Goal: Check status: Check status

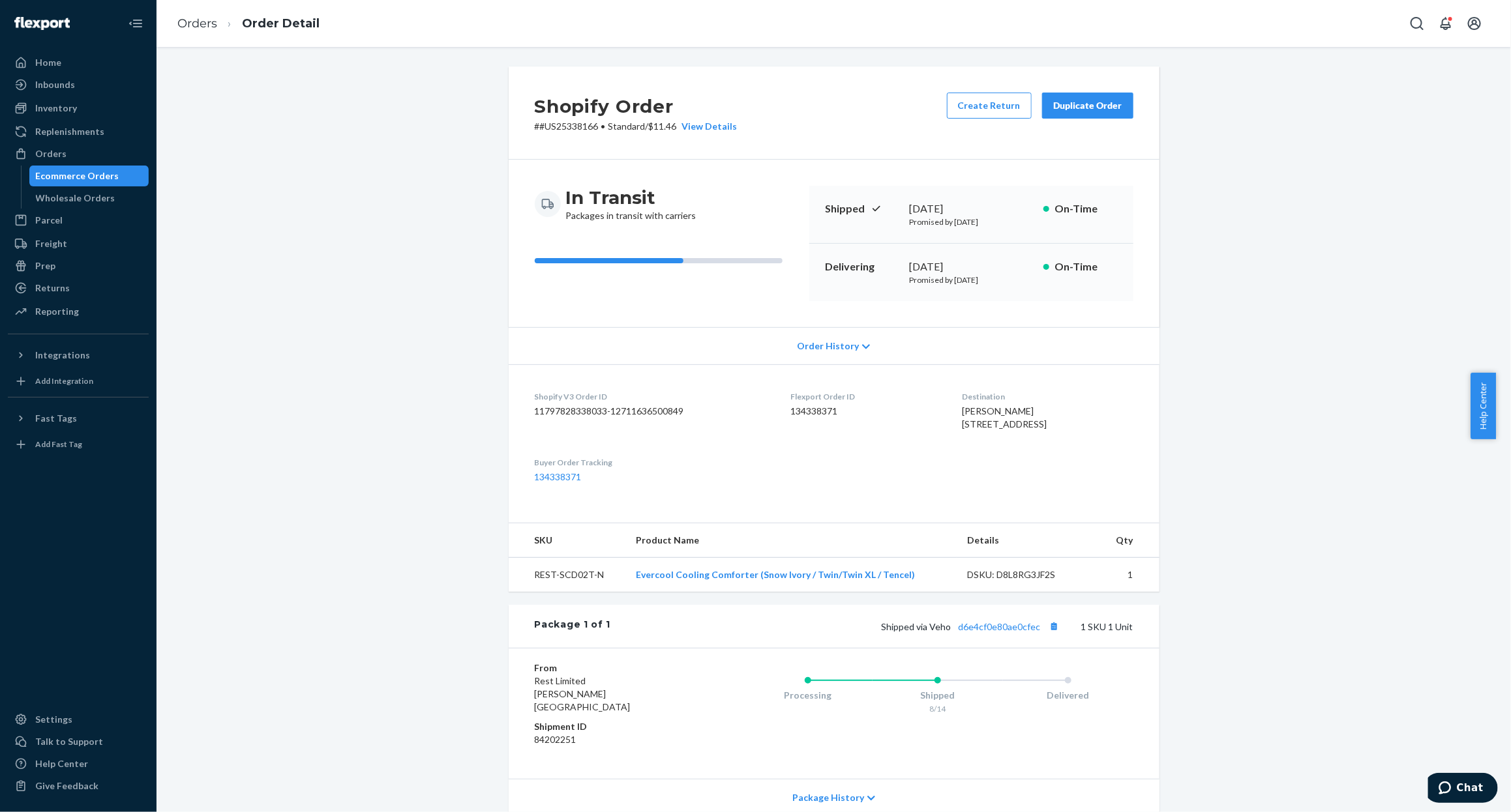
click at [88, 164] on div "Orders Ecommerce Orders Wholesale Orders" at bounding box center [78, 176] width 141 height 65
click at [86, 172] on div "Ecommerce Orders" at bounding box center [77, 177] width 83 height 13
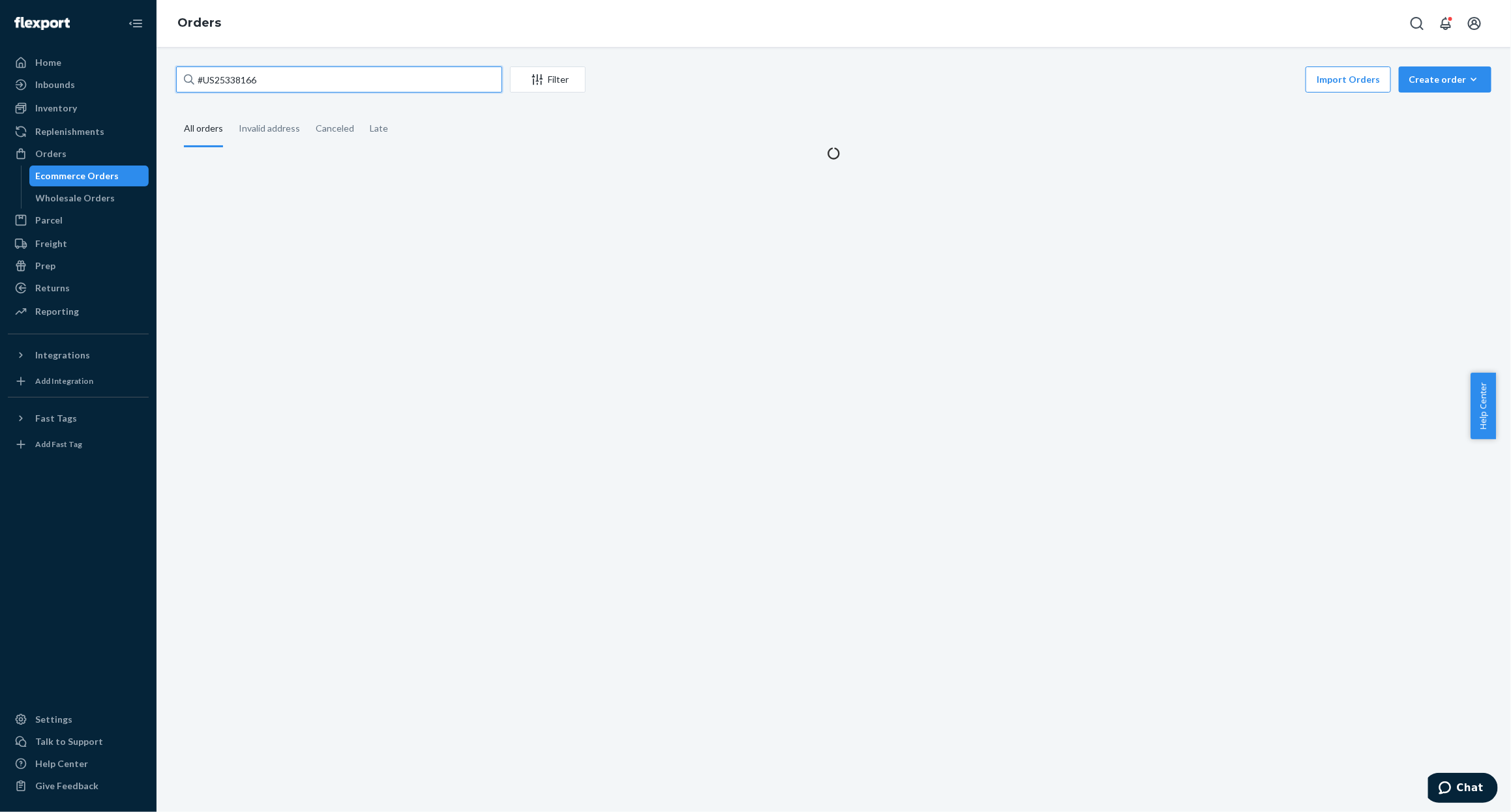
click at [315, 87] on input "#US25338166" at bounding box center [339, 79] width 326 height 26
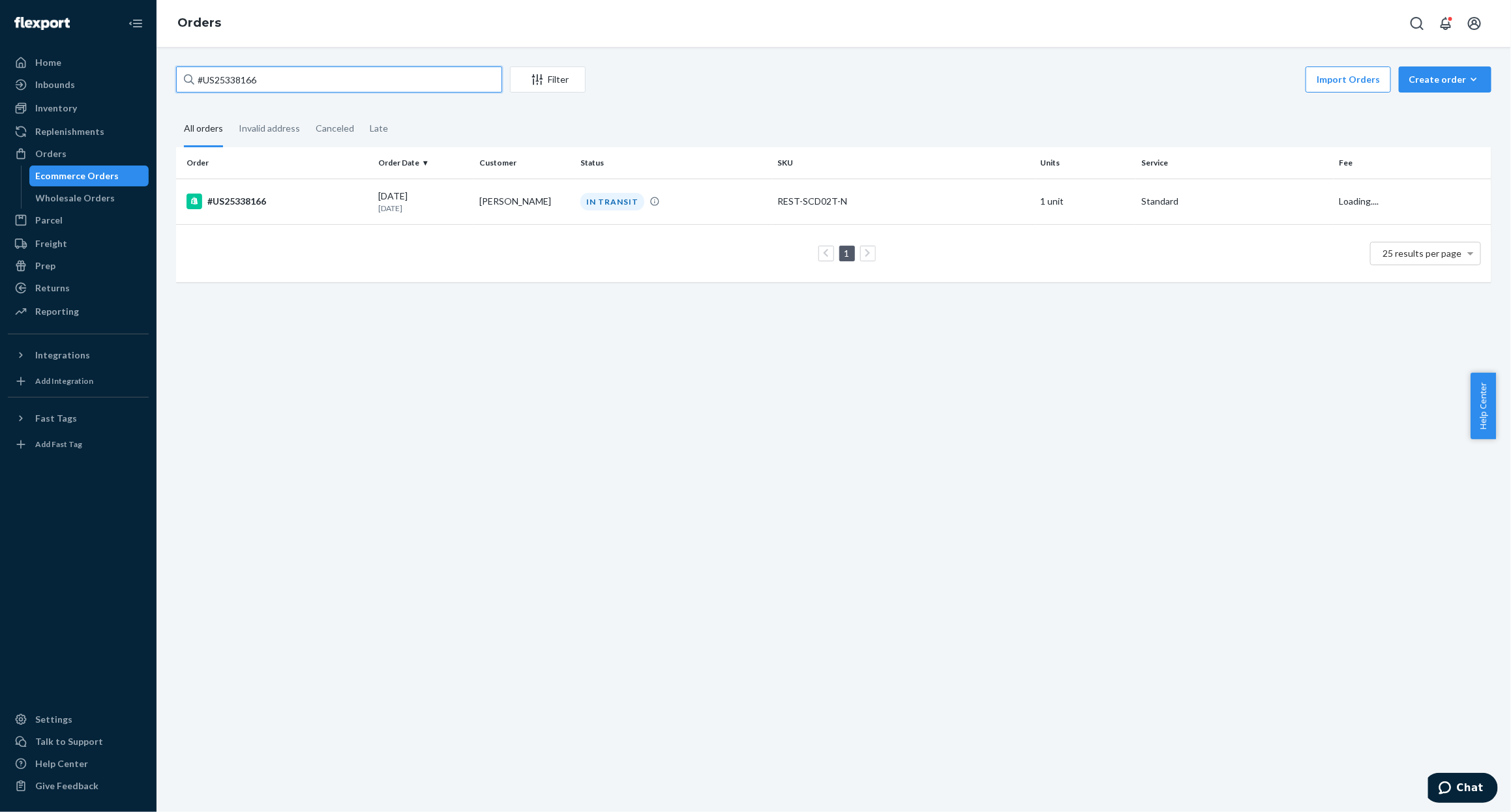
click at [315, 87] on input "#US25338166" at bounding box center [339, 79] width 326 height 26
paste input "3659"
type input "#US25333659"
click at [320, 206] on div "#US25333659" at bounding box center [277, 201] width 182 height 15
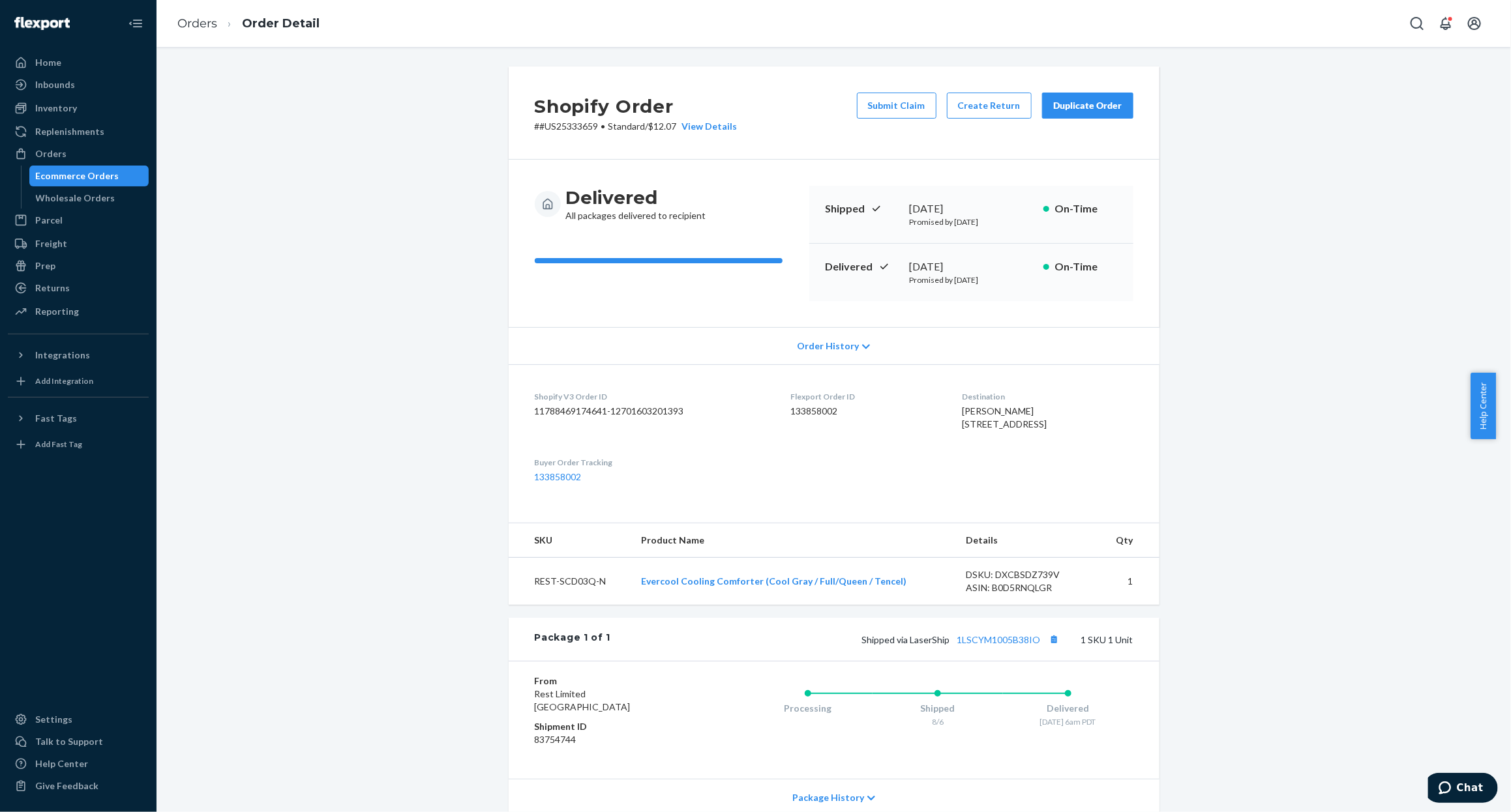
click at [544, 484] on dd "133858002" at bounding box center [652, 477] width 236 height 13
click at [545, 483] on link "133858002" at bounding box center [557, 477] width 47 height 11
click at [69, 176] on div "Ecommerce Orders" at bounding box center [77, 177] width 83 height 13
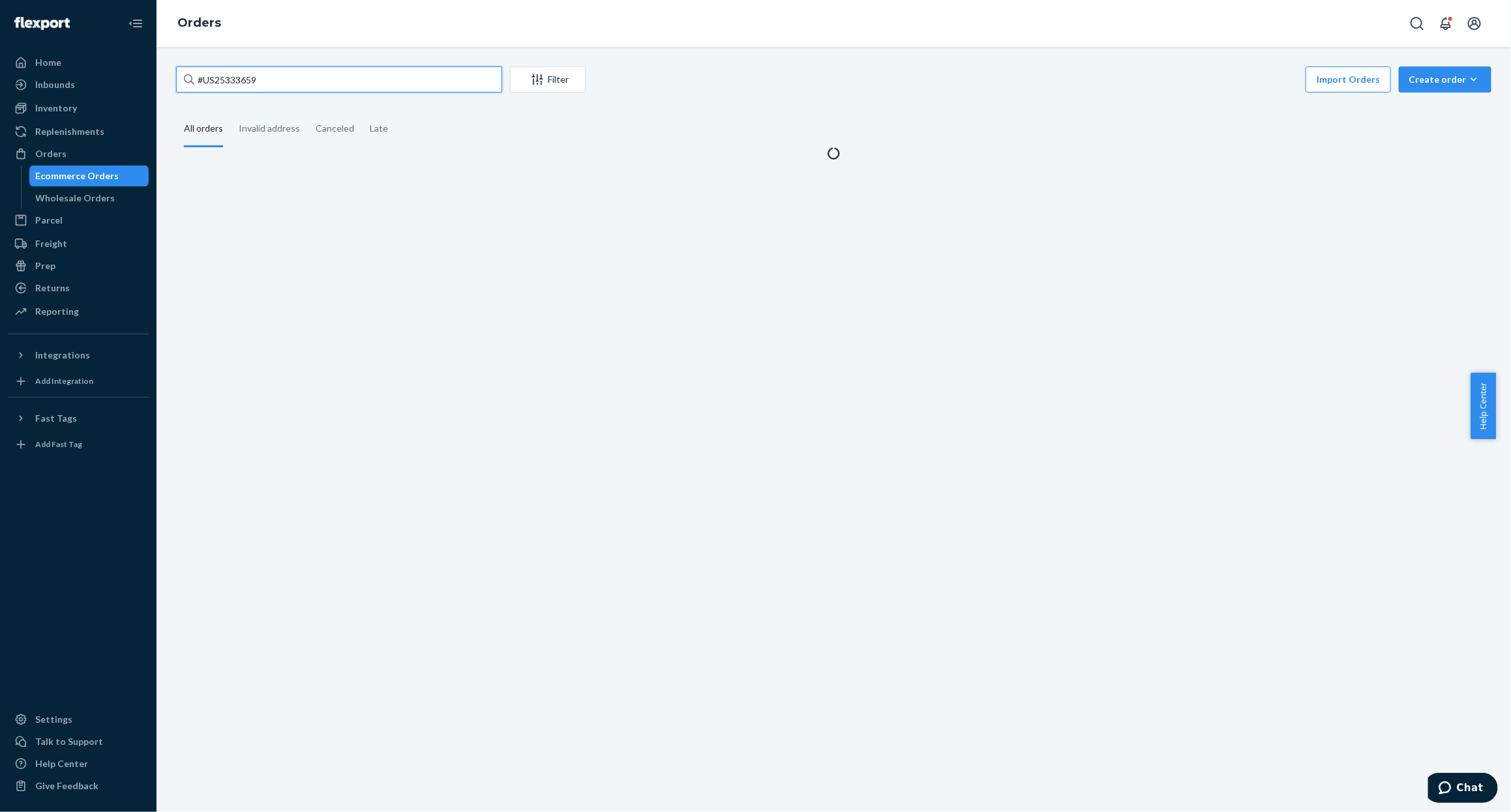
click at [332, 79] on input "#US25333659" at bounding box center [339, 79] width 326 height 26
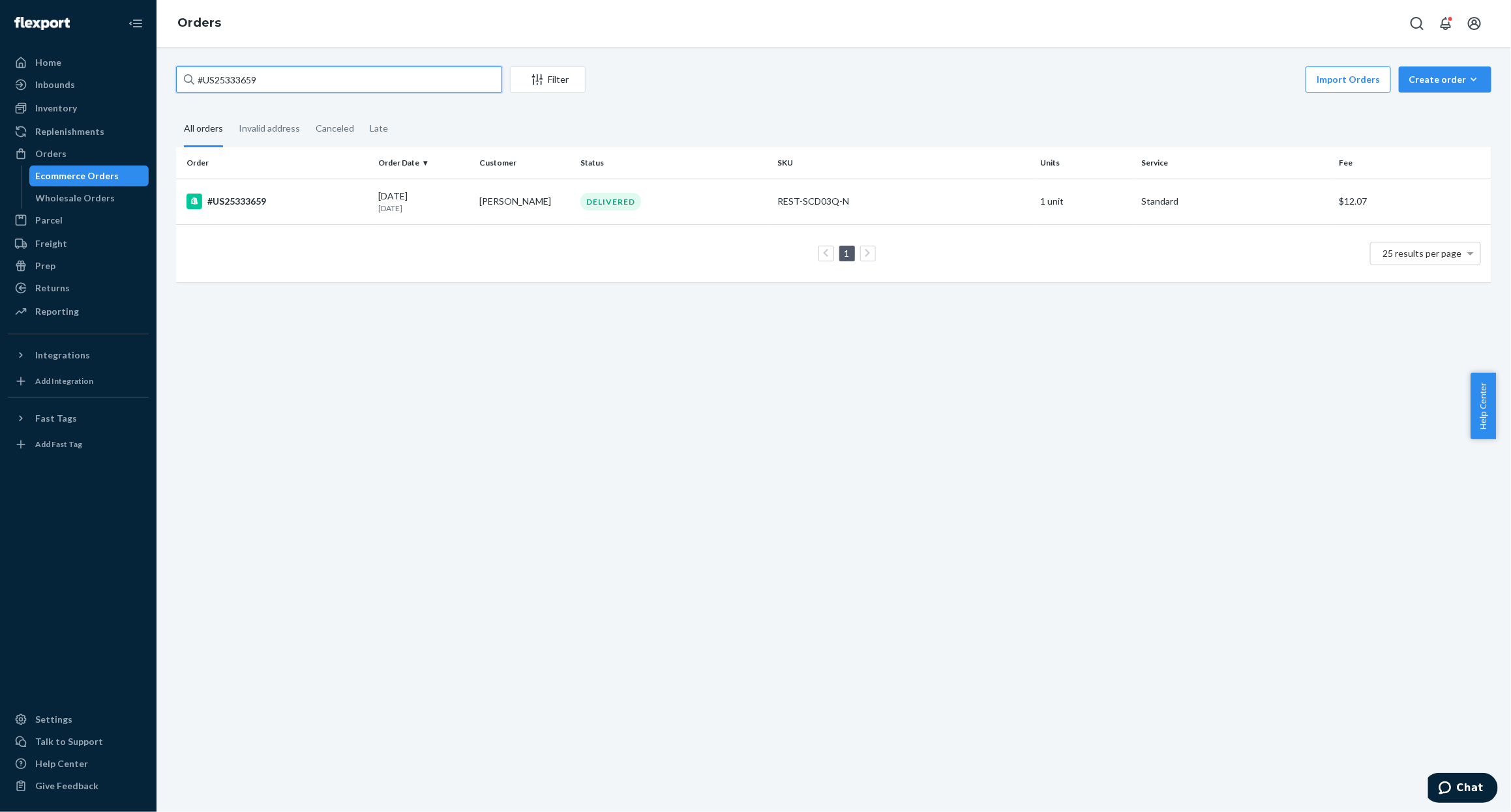
paste input "42506"
type input "#US25342506"
click at [225, 203] on div "#US25342506" at bounding box center [277, 201] width 182 height 15
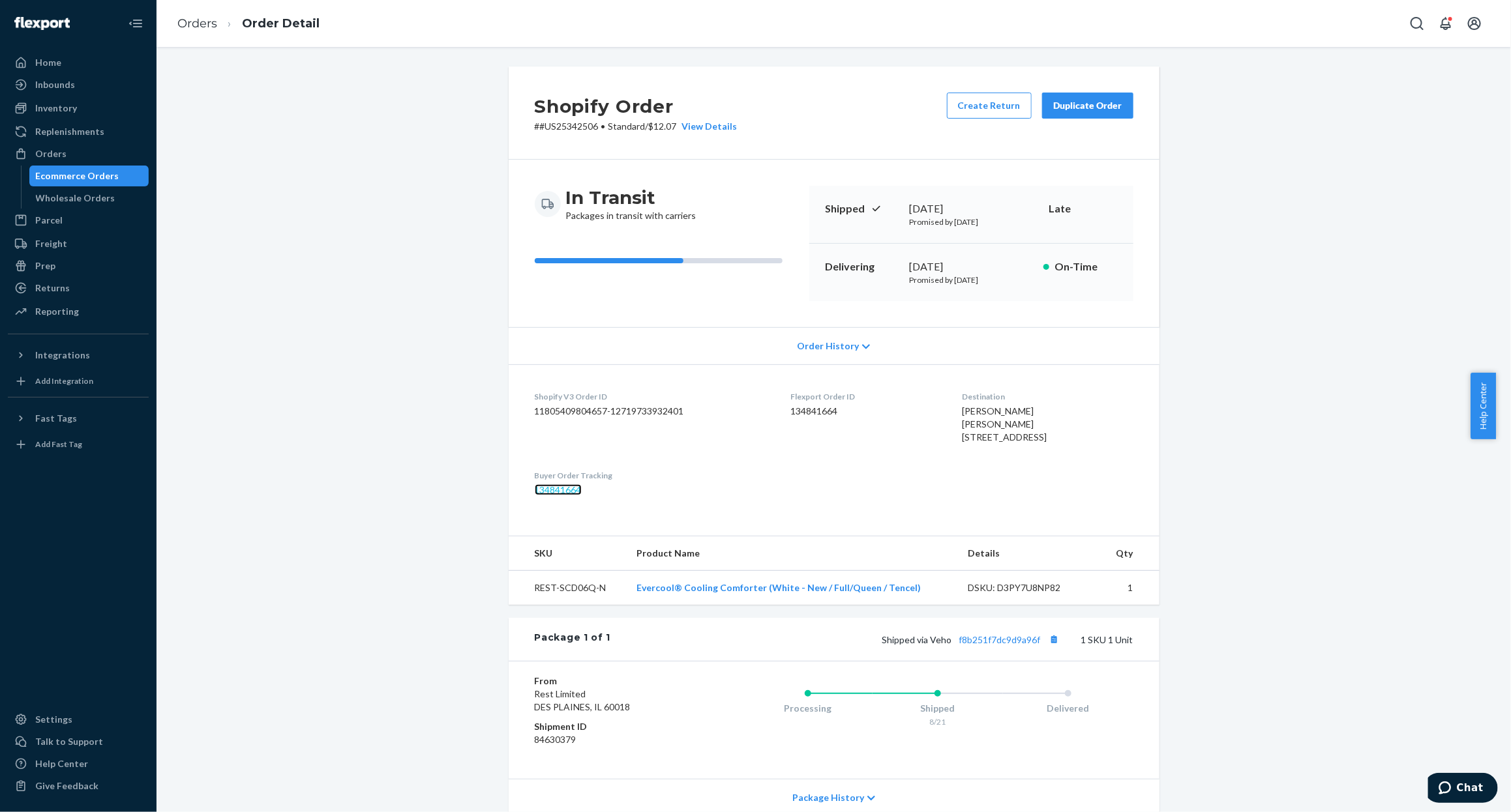
click at [552, 495] on link "134841664" at bounding box center [557, 490] width 47 height 11
click at [421, 378] on div "Shopify Order # #US25342506 • Standard / $12.07 View Details Create Return Dupl…" at bounding box center [833, 483] width 1335 height 832
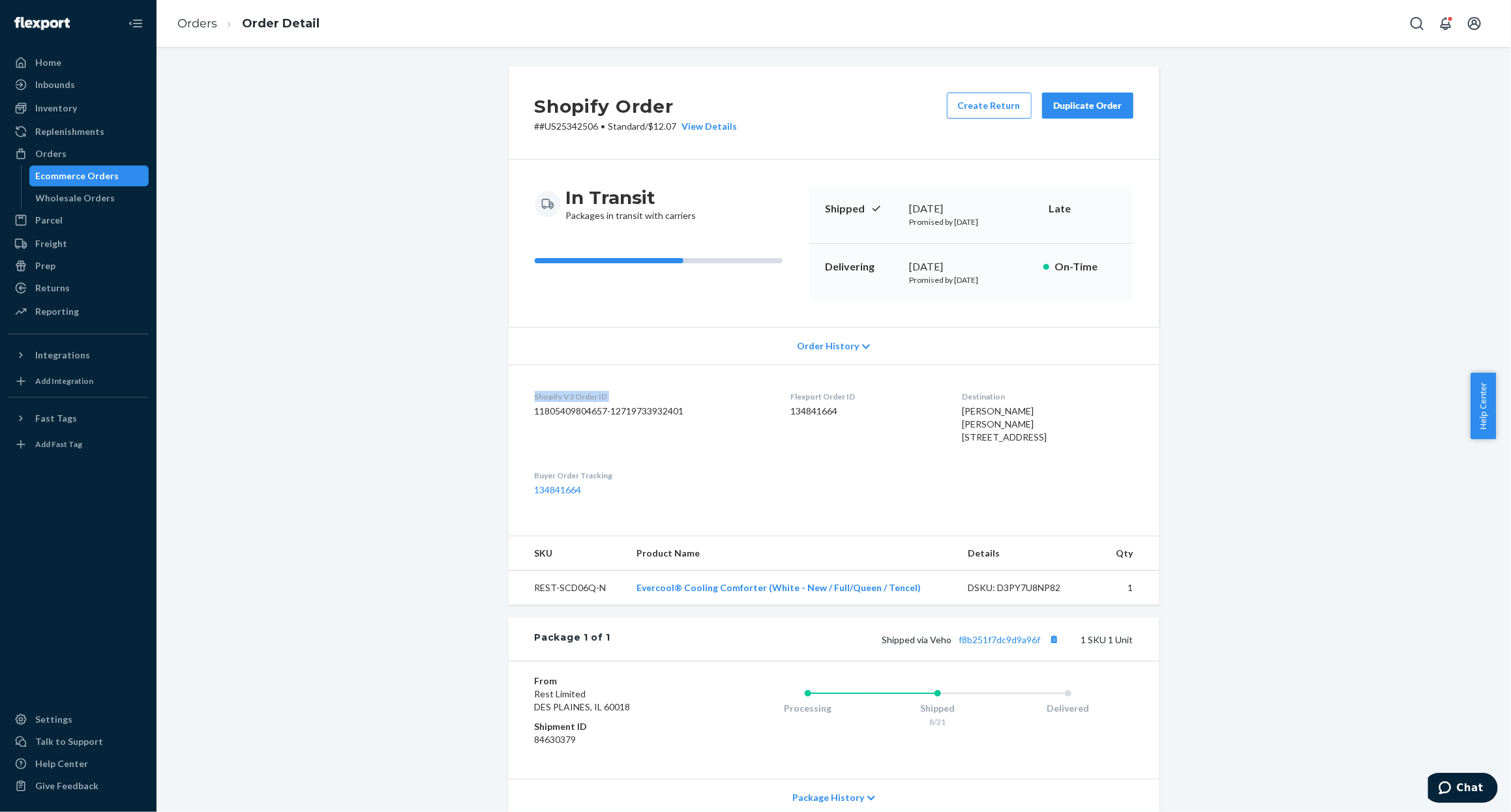
click at [382, 430] on div "Shopify Order # #US25342506 • Standard / $12.07 View Details Create Return Dupl…" at bounding box center [833, 483] width 1335 height 832
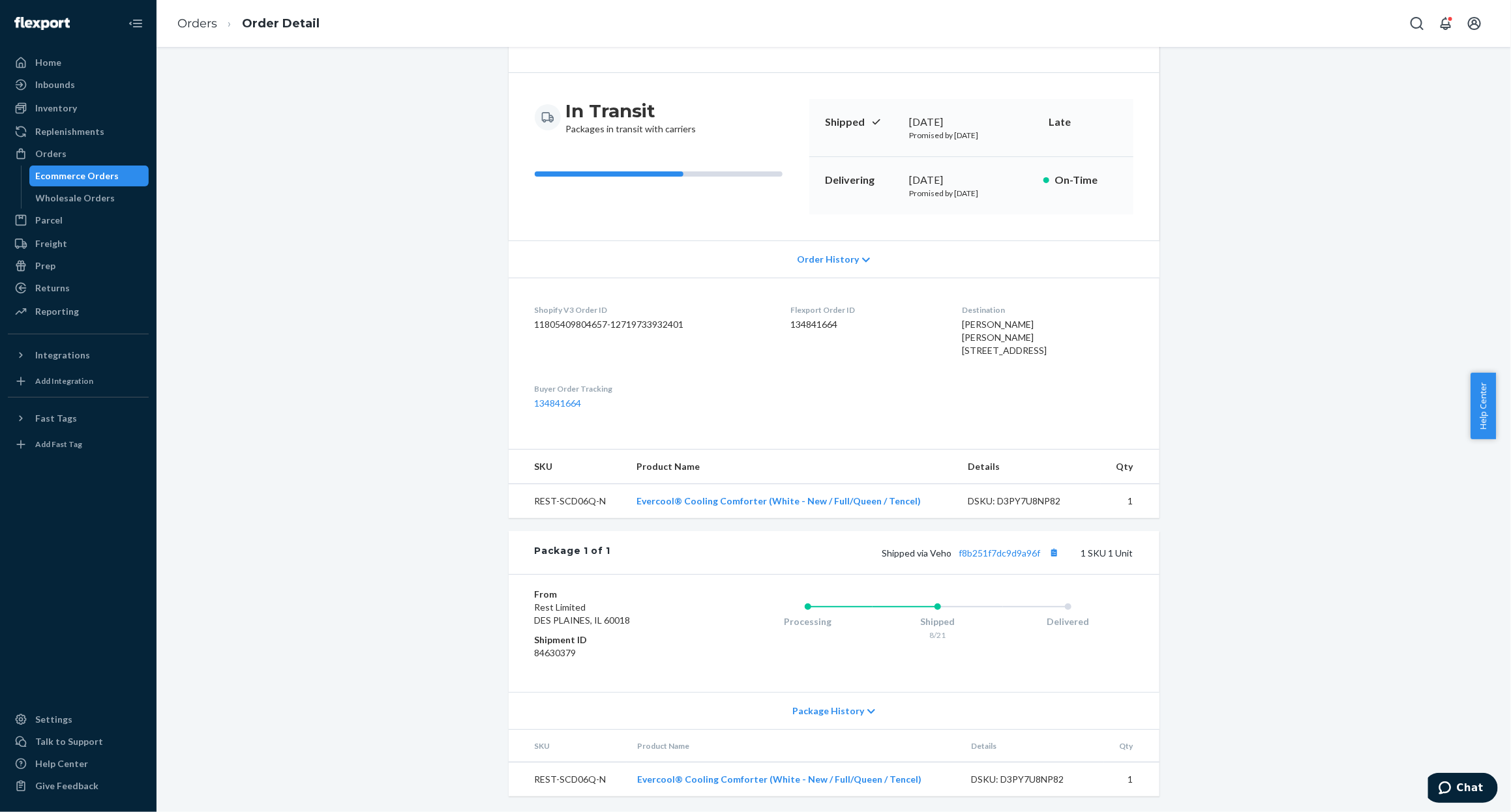
scroll to position [128, 0]
drag, startPoint x: 930, startPoint y: 292, endPoint x: 1028, endPoint y: 346, distance: 111.9
click at [1028, 346] on dl "Shopify V3 Order ID 11805409804657-12719733932401 Flexport Order ID 134841664 D…" at bounding box center [834, 357] width 651 height 158
click at [1035, 346] on div "[PERSON_NAME] [PERSON_NAME] [STREET_ADDRESS]" at bounding box center [1047, 337] width 171 height 39
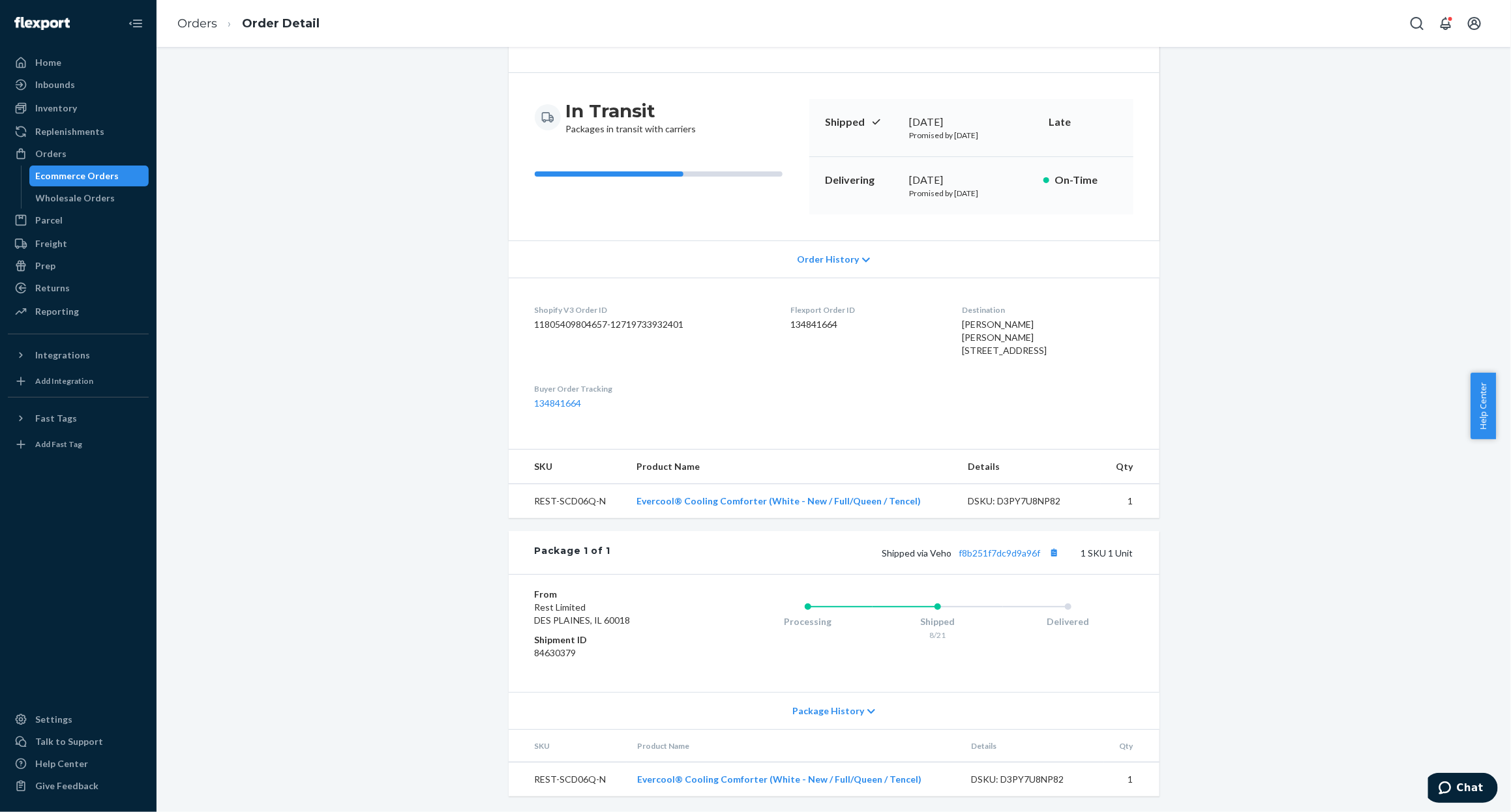
click at [1035, 346] on div "[PERSON_NAME] [PERSON_NAME] [STREET_ADDRESS]" at bounding box center [1047, 337] width 171 height 39
drag, startPoint x: 1094, startPoint y: 305, endPoint x: 1076, endPoint y: 259, distance: 49.4
click at [1094, 318] on div "[PERSON_NAME] [PERSON_NAME] [STREET_ADDRESS]" at bounding box center [1047, 337] width 171 height 39
drag, startPoint x: 1074, startPoint y: 262, endPoint x: 1084, endPoint y: 344, distance: 82.6
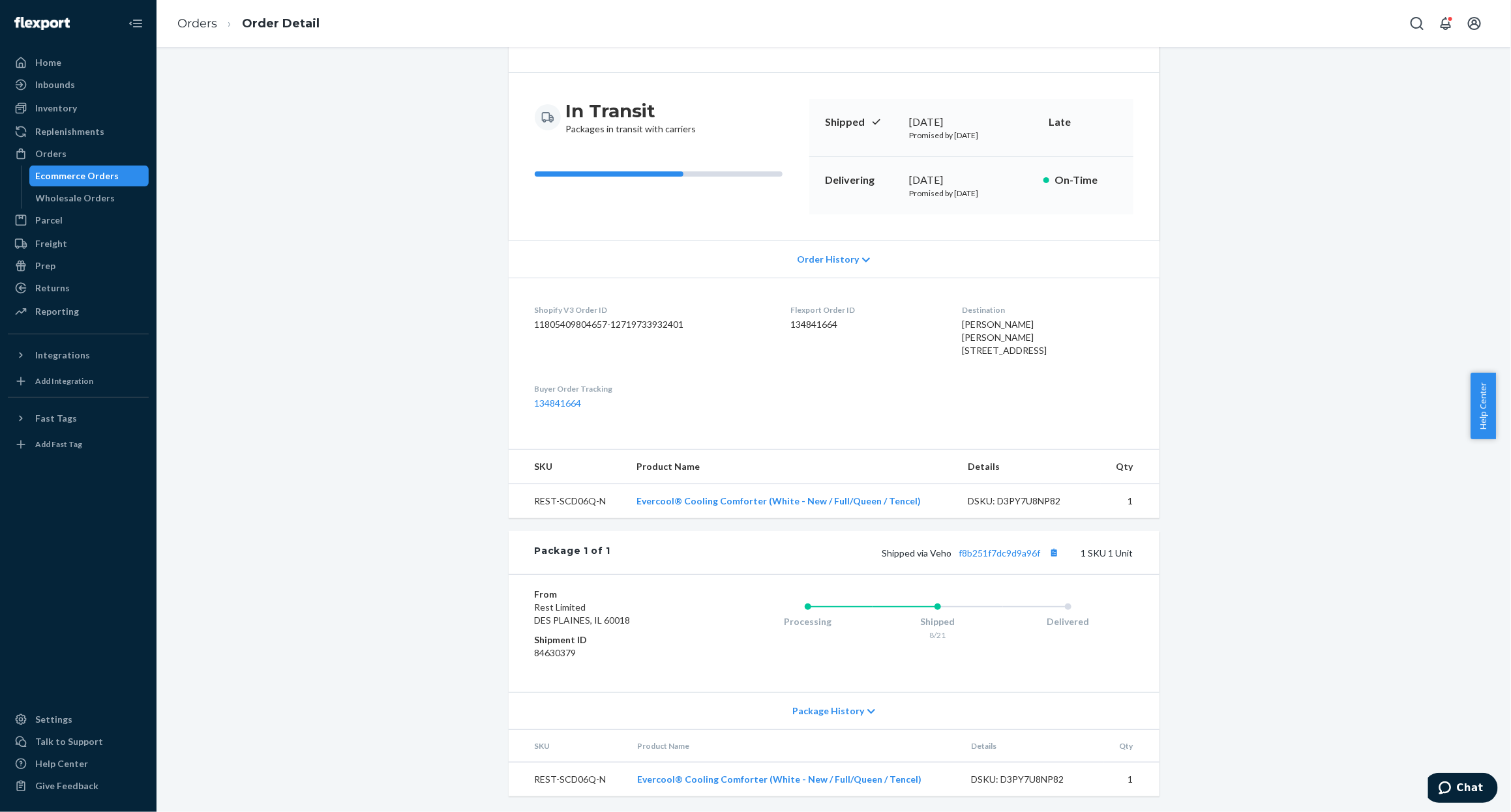
click at [1084, 344] on dl "Shopify V3 Order ID 11805409804657-12719733932401 Flexport Order ID 134841664 D…" at bounding box center [834, 357] width 651 height 158
click at [1109, 321] on div "[PERSON_NAME] [PERSON_NAME] [STREET_ADDRESS]" at bounding box center [1047, 337] width 171 height 39
drag, startPoint x: 1109, startPoint y: 321, endPoint x: 572, endPoint y: 252, distance: 541.4
click at [1037, 321] on div "[PERSON_NAME] [PERSON_NAME] [STREET_ADDRESS]" at bounding box center [1047, 337] width 171 height 39
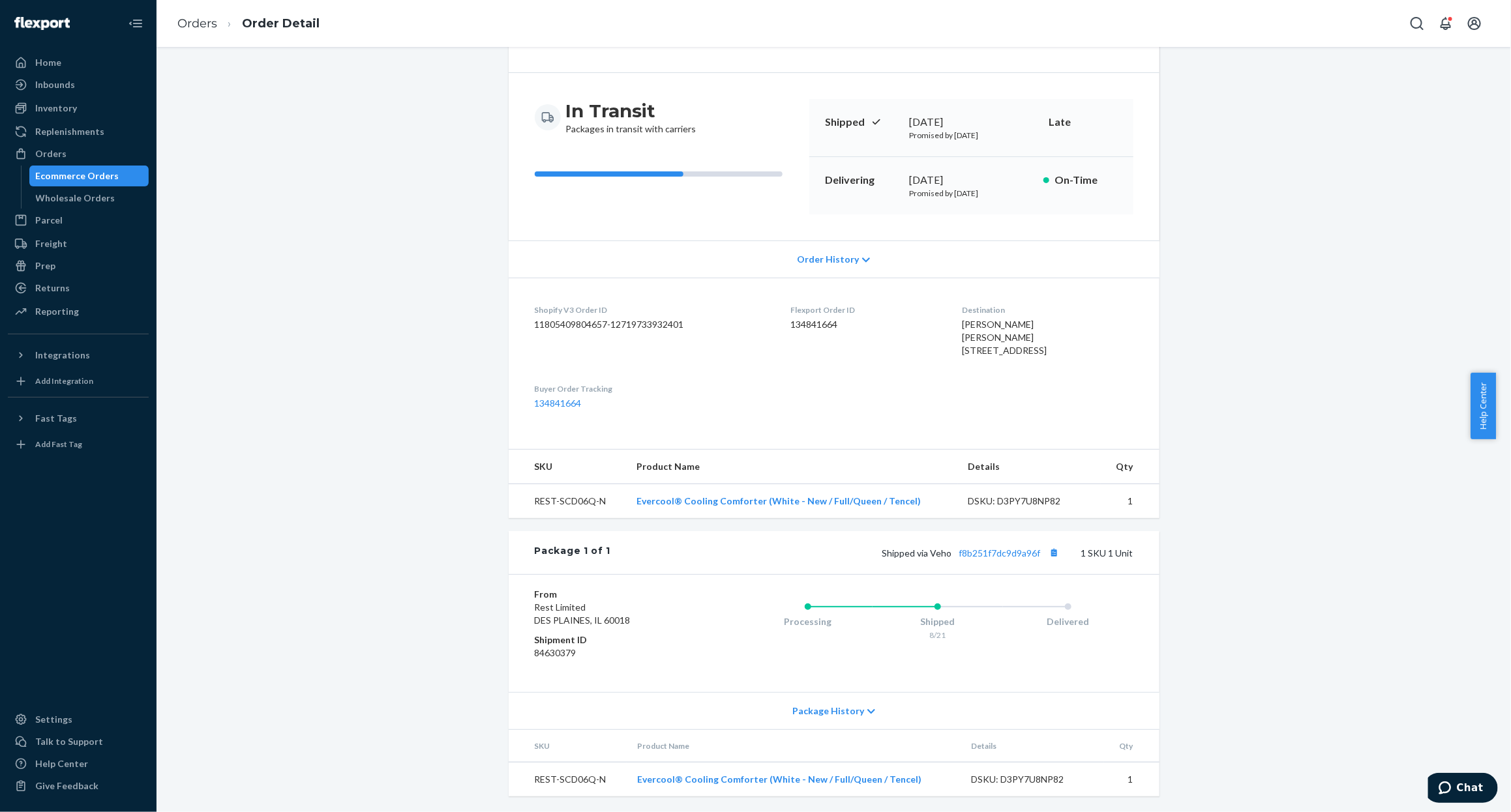
click at [595, 318] on dd "11805409804657-12719733932401" at bounding box center [652, 324] width 236 height 13
click at [602, 304] on div "Shopify V3 Order ID 11805409804657-12719733932401" at bounding box center [652, 333] width 236 height 58
drag, startPoint x: 602, startPoint y: 277, endPoint x: 810, endPoint y: 325, distance: 213.5
click at [613, 304] on div "Shopify V3 Order ID 11805409804657-12719733932401" at bounding box center [652, 333] width 236 height 58
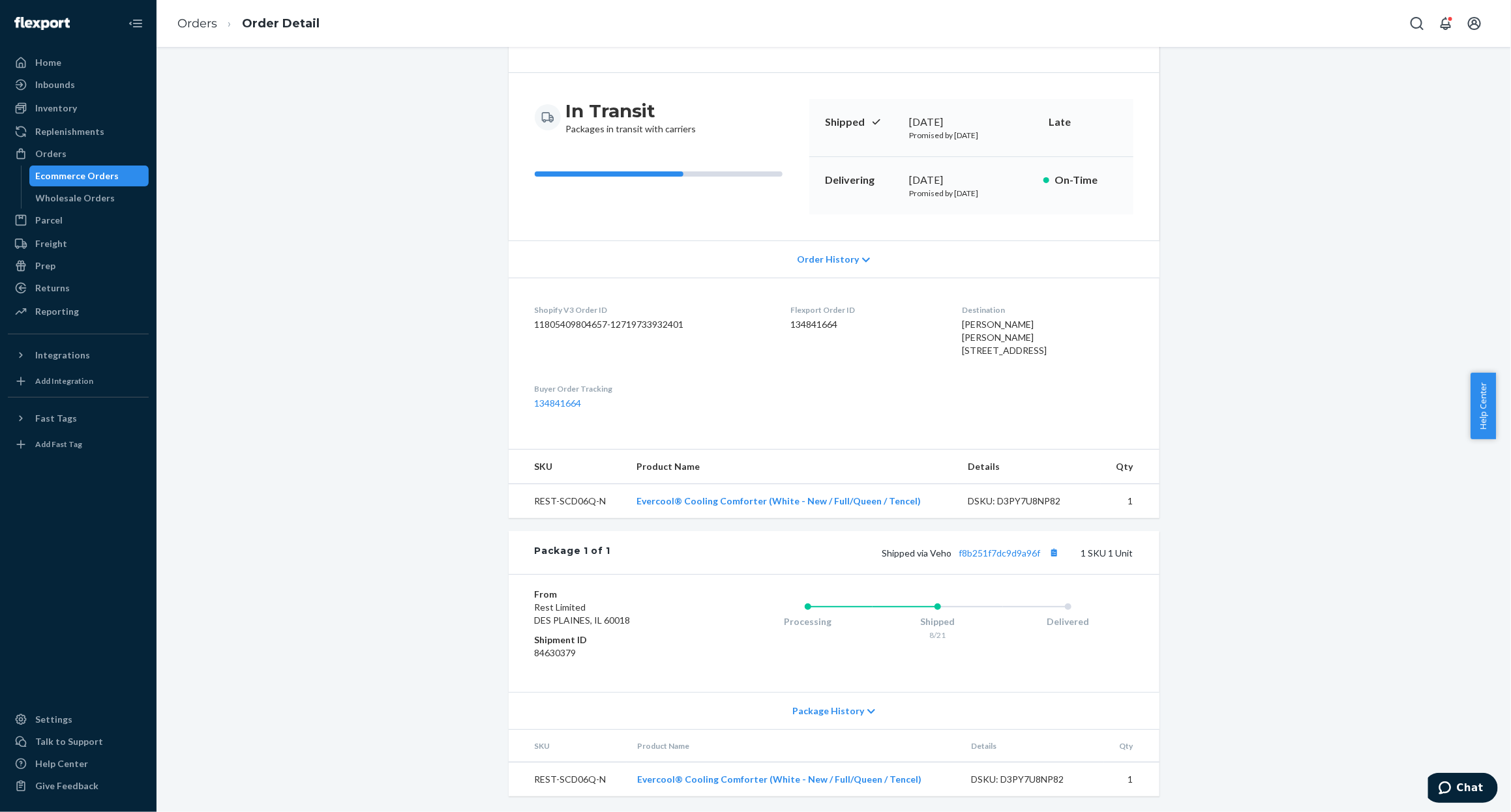
click at [822, 325] on div "Flexport Order ID 134841664" at bounding box center [867, 333] width 151 height 58
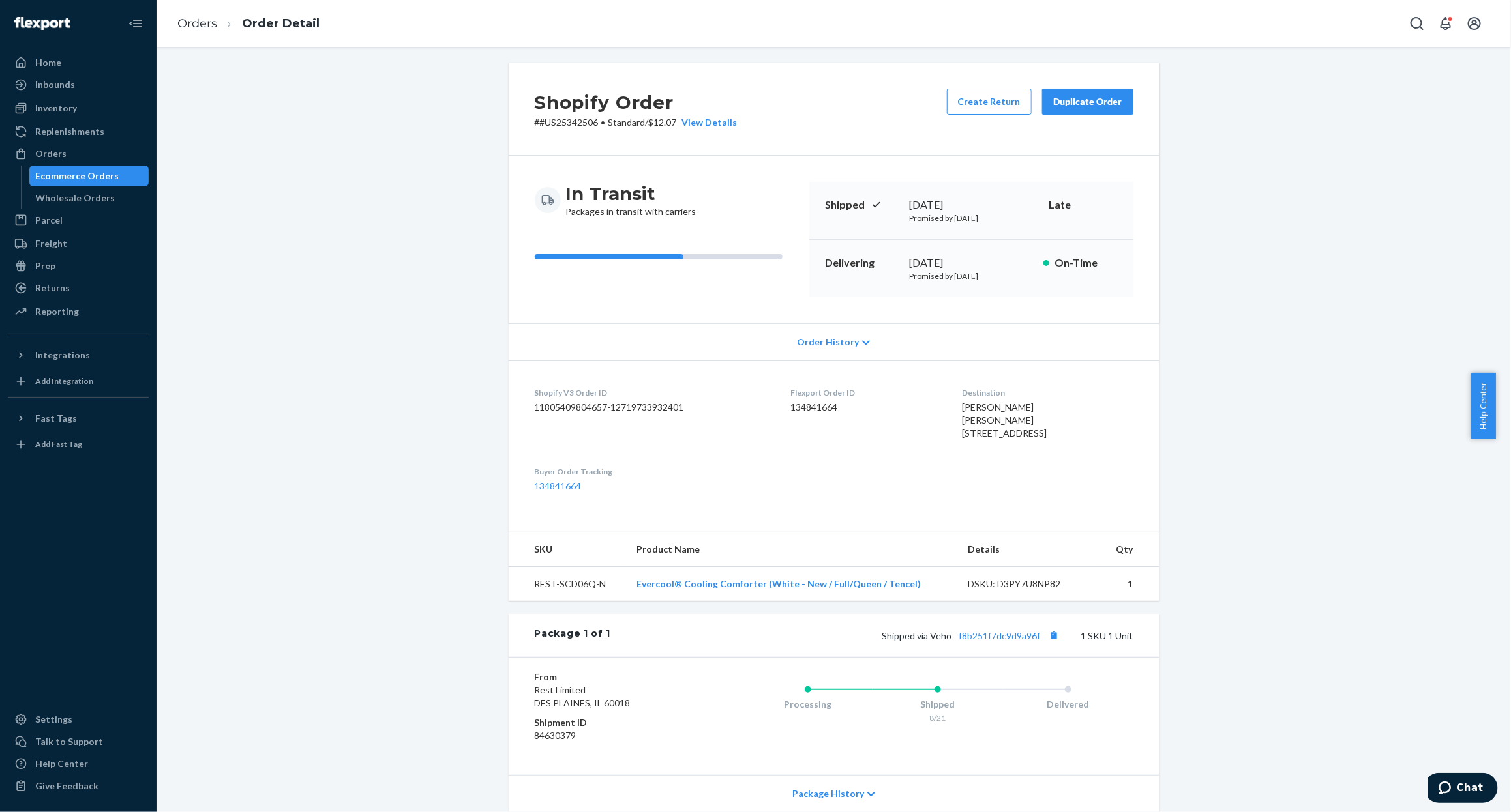
scroll to position [0, 0]
click at [711, 126] on div "View Details" at bounding box center [707, 127] width 61 height 13
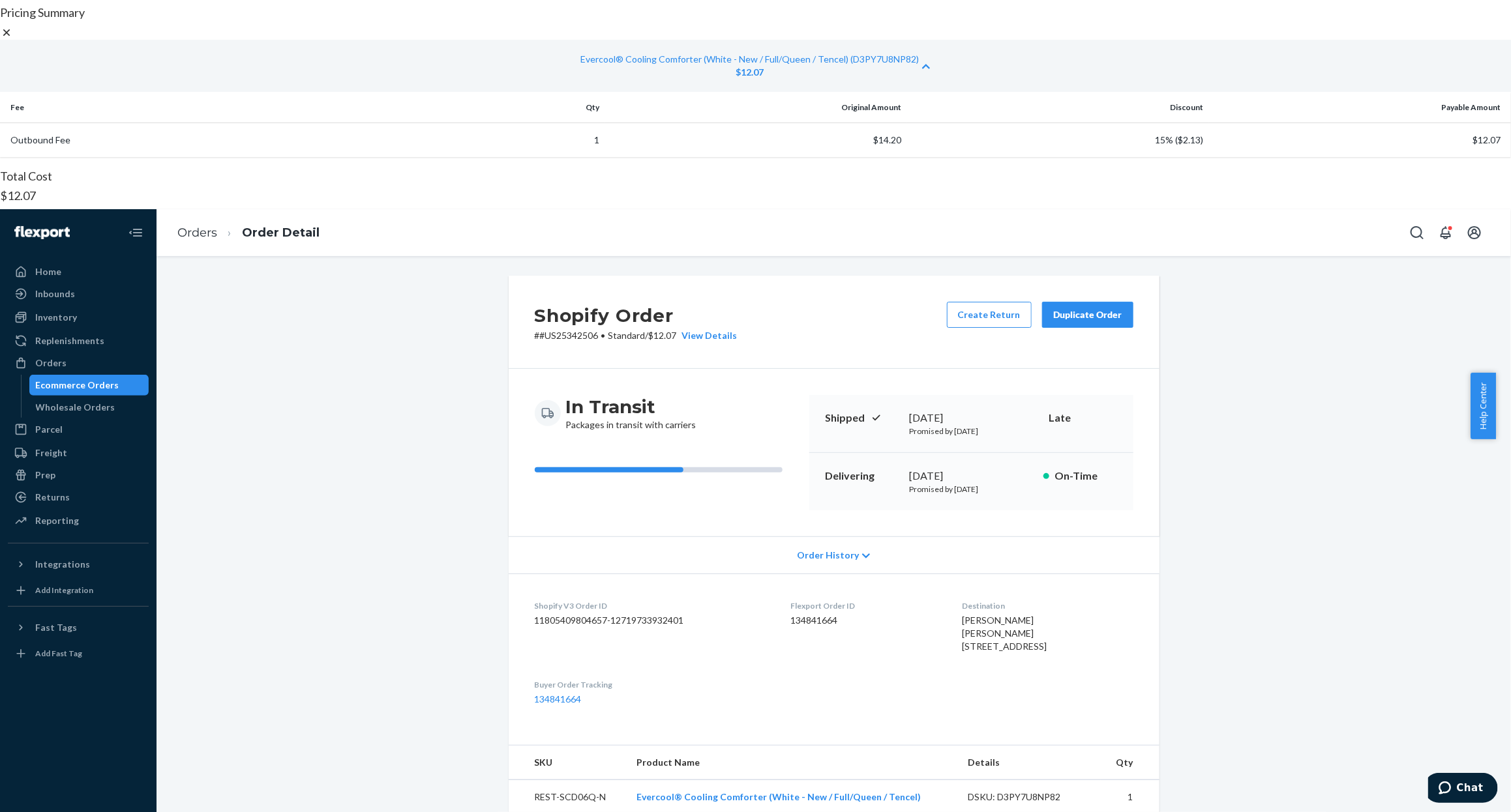
click at [486, 183] on h4 "Total Cost" at bounding box center [755, 177] width 1511 height 13
drag, startPoint x: 486, startPoint y: 479, endPoint x: 661, endPoint y: 448, distance: 177.7
click at [505, 183] on h4 "Total Cost" at bounding box center [755, 177] width 1511 height 13
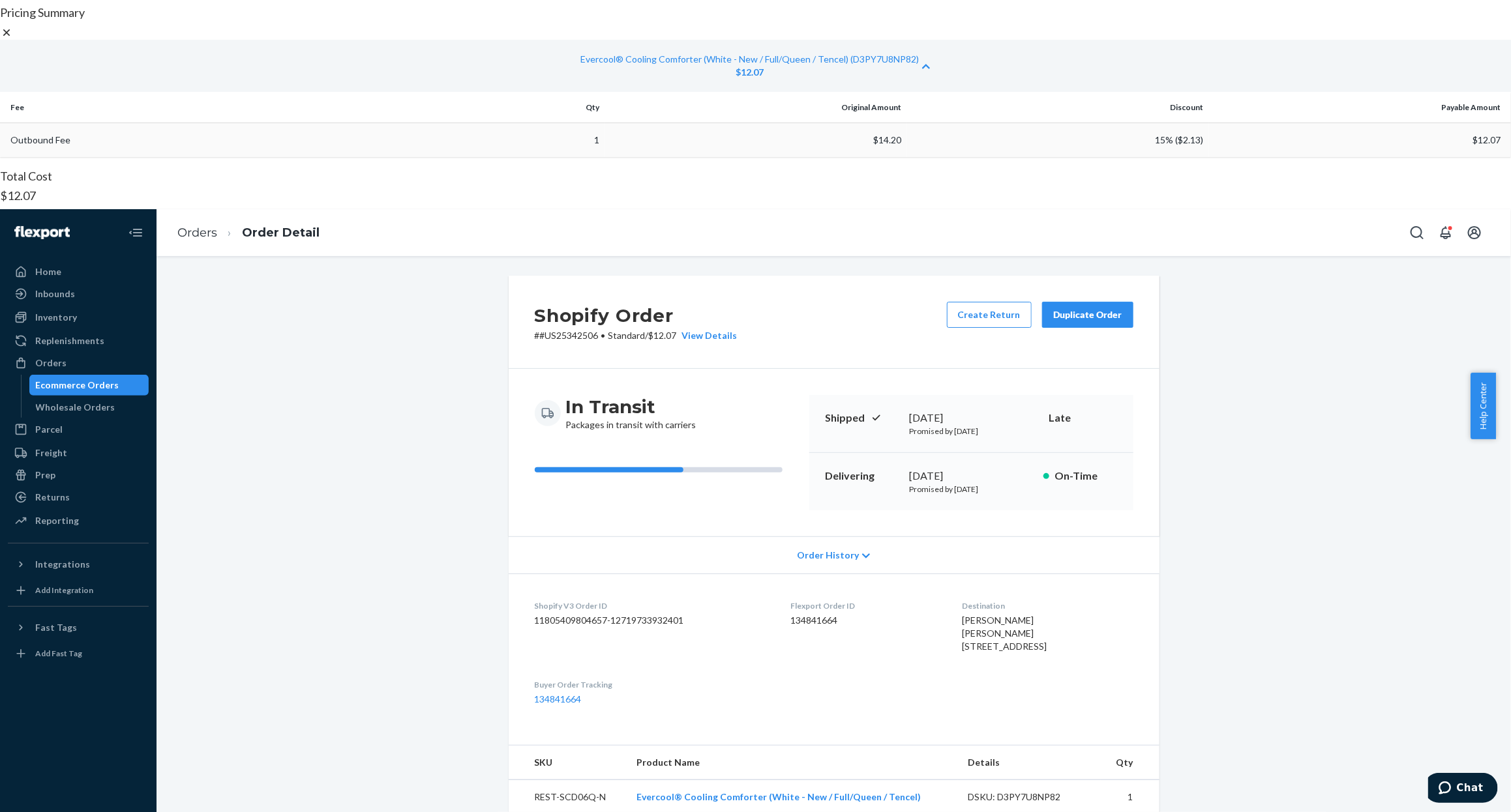
click at [909, 157] on td "15% ( $2.13 )" at bounding box center [1058, 140] width 302 height 34
click at [930, 71] on icon at bounding box center [926, 67] width 8 height 10
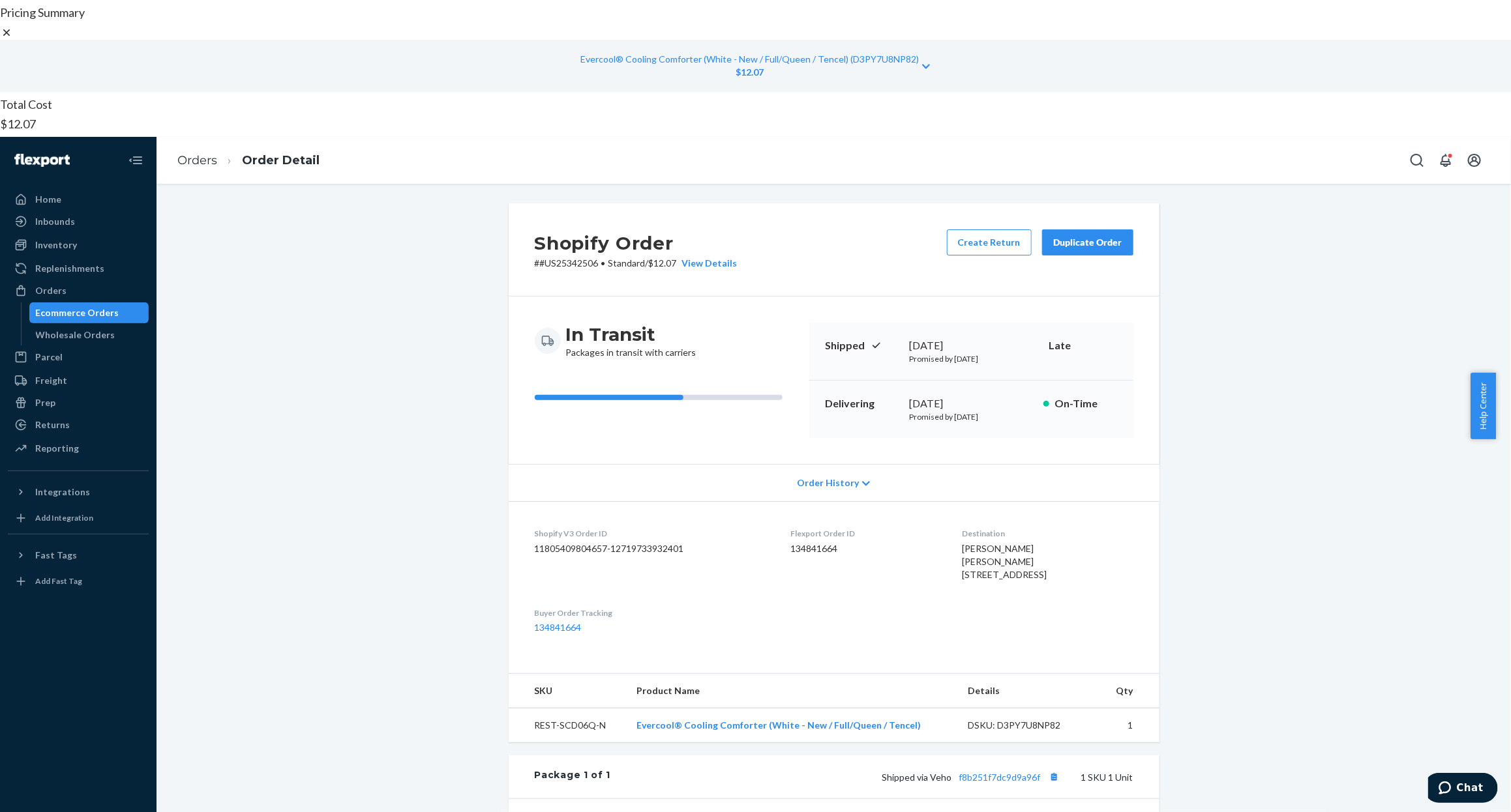
click at [13, 39] on icon at bounding box center [7, 32] width 13 height 13
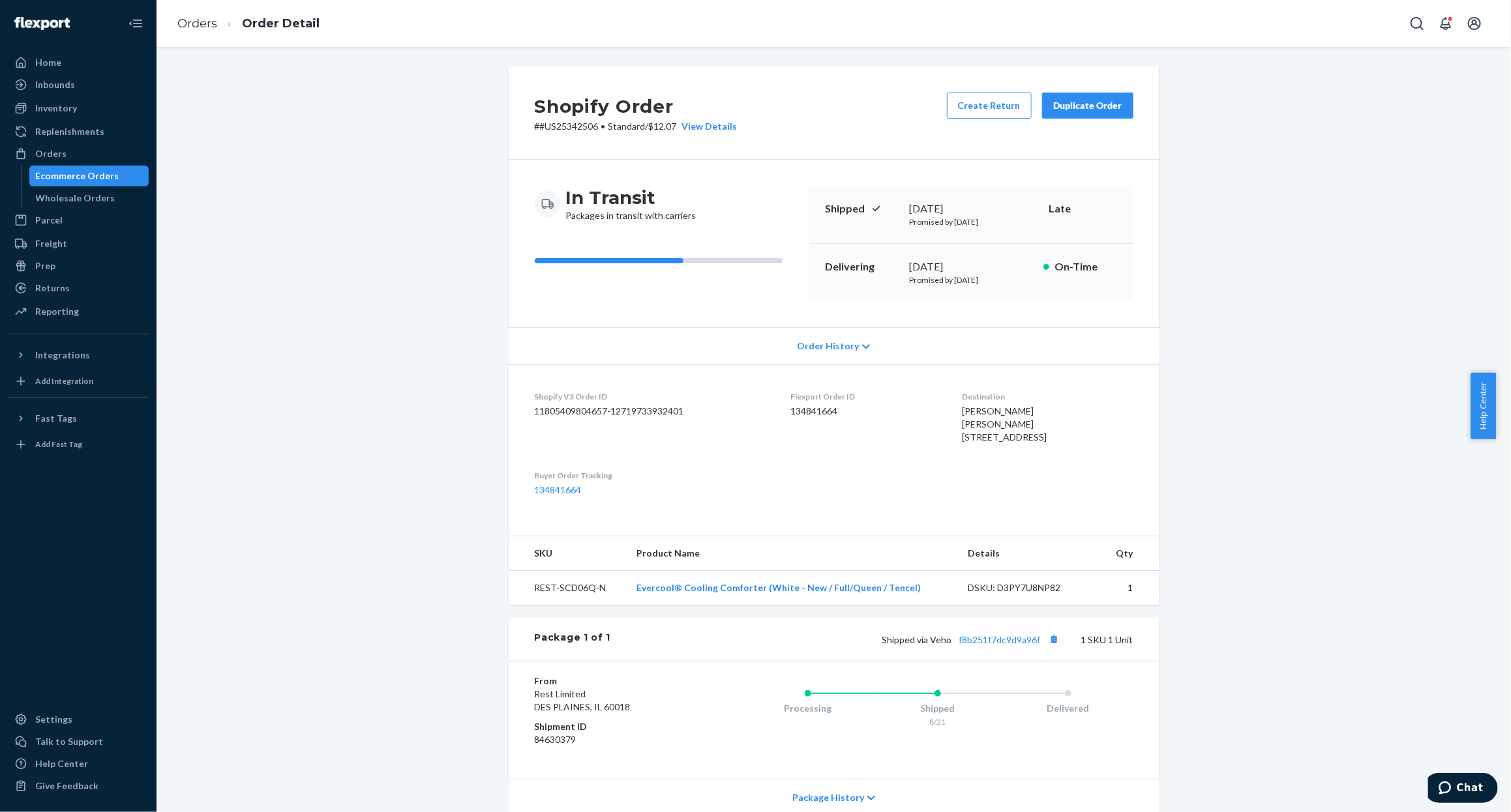
click at [1227, 365] on div "Shopify Order # #US25342506 • Standard / $12.07 View Details Create Return Dupl…" at bounding box center [833, 483] width 1335 height 832
click at [282, 206] on div "Shopify Order # #US25342506 • Standard / $12.07 View Details Create Return Dupl…" at bounding box center [833, 483] width 1335 height 832
click at [305, 264] on div "Shopify Order # #US25342506 • Standard / $12.07 View Details Create Return Dupl…" at bounding box center [833, 483] width 1335 height 832
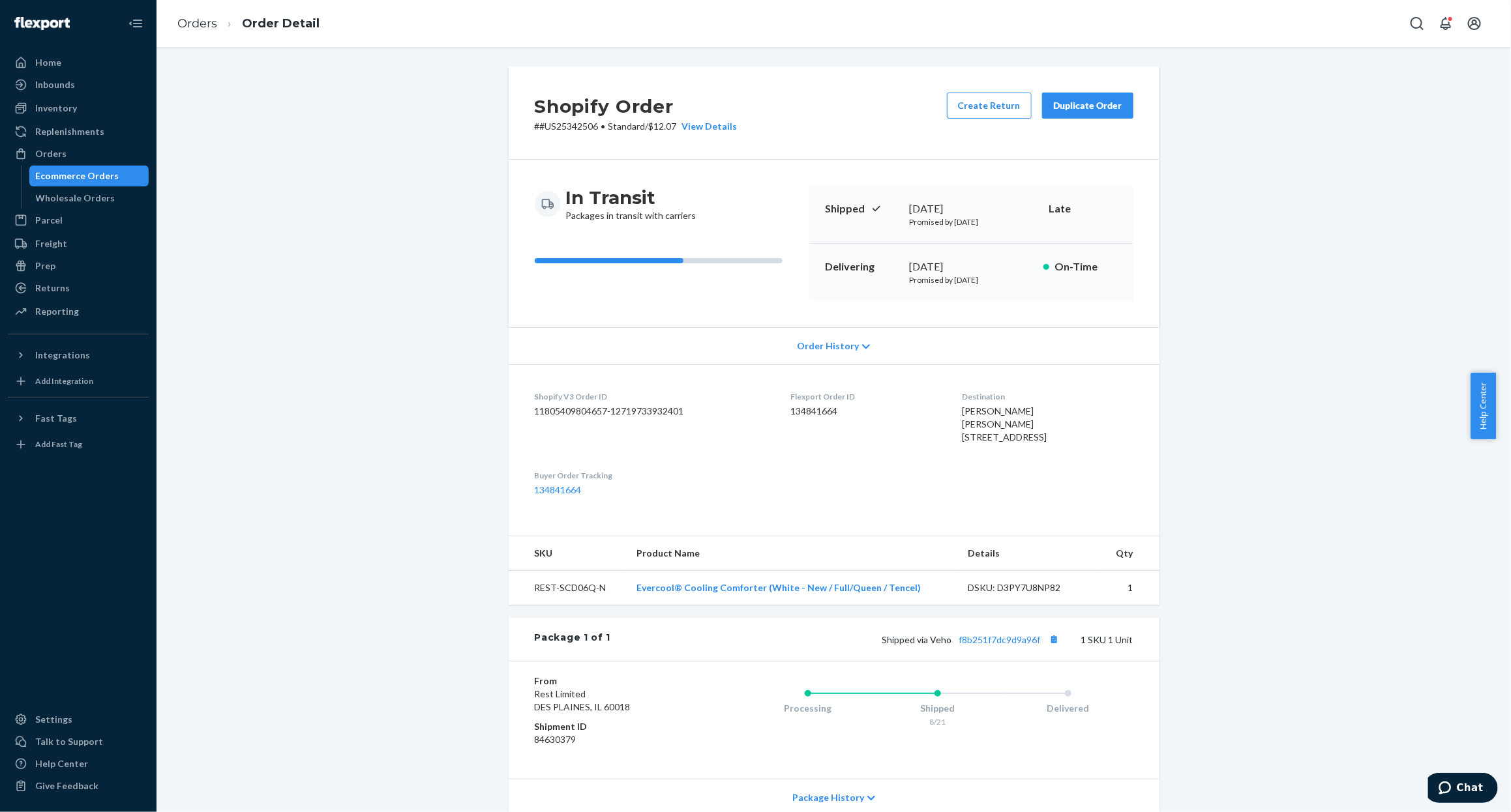
click at [305, 264] on div "Shopify Order # #US25342506 • Standard / $12.07 View Details Create Return Dupl…" at bounding box center [833, 483] width 1335 height 832
click at [332, 324] on div "Shopify Order # #US25342506 • Standard / $12.07 View Details Create Return Dupl…" at bounding box center [833, 483] width 1335 height 832
drag, startPoint x: 328, startPoint y: 305, endPoint x: 320, endPoint y: 202, distance: 103.3
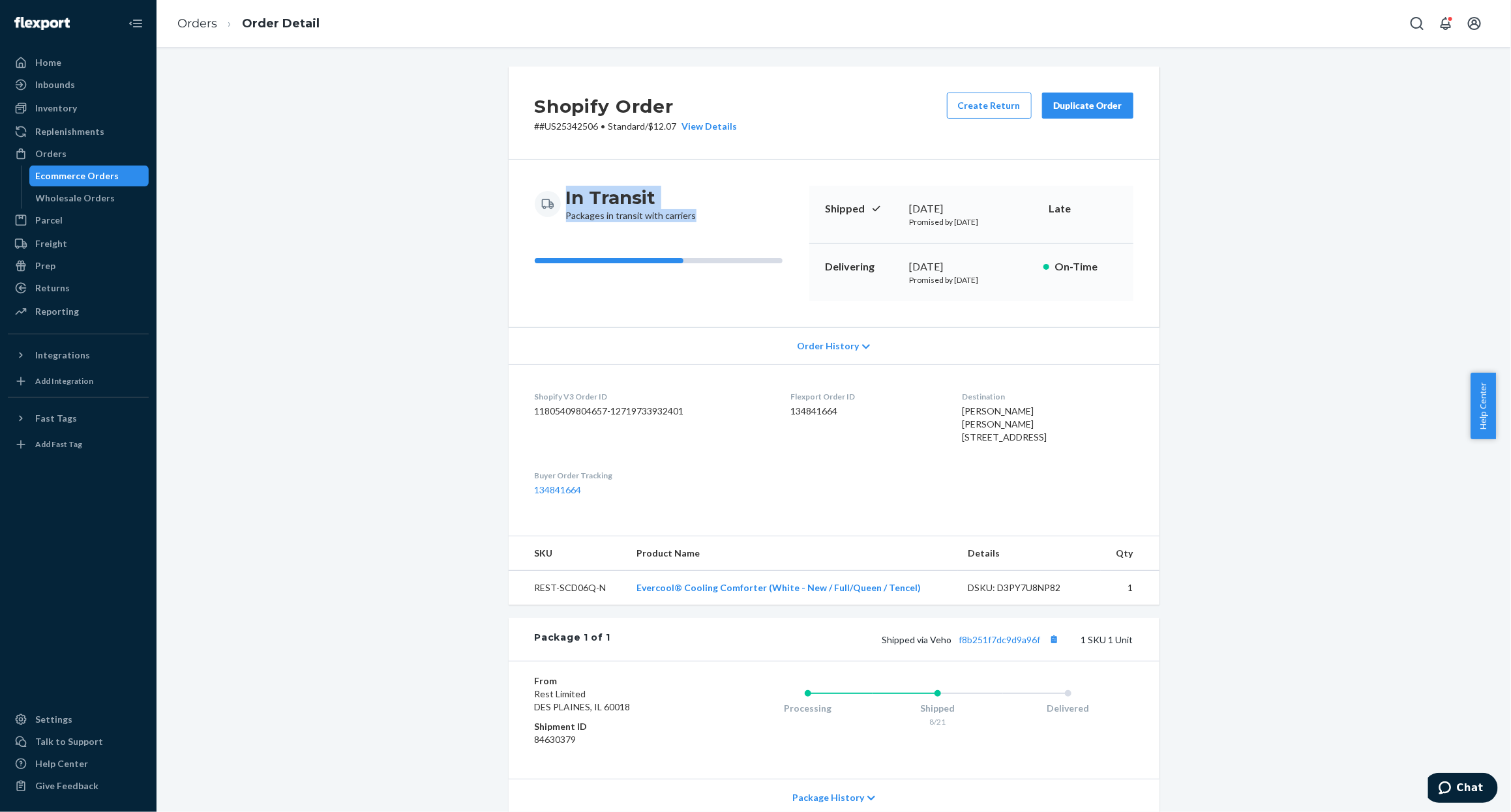
click at [320, 202] on div "Shopify Order # #US25342506 • Standard / $12.07 View Details Create Return Dupl…" at bounding box center [833, 483] width 1335 height 832
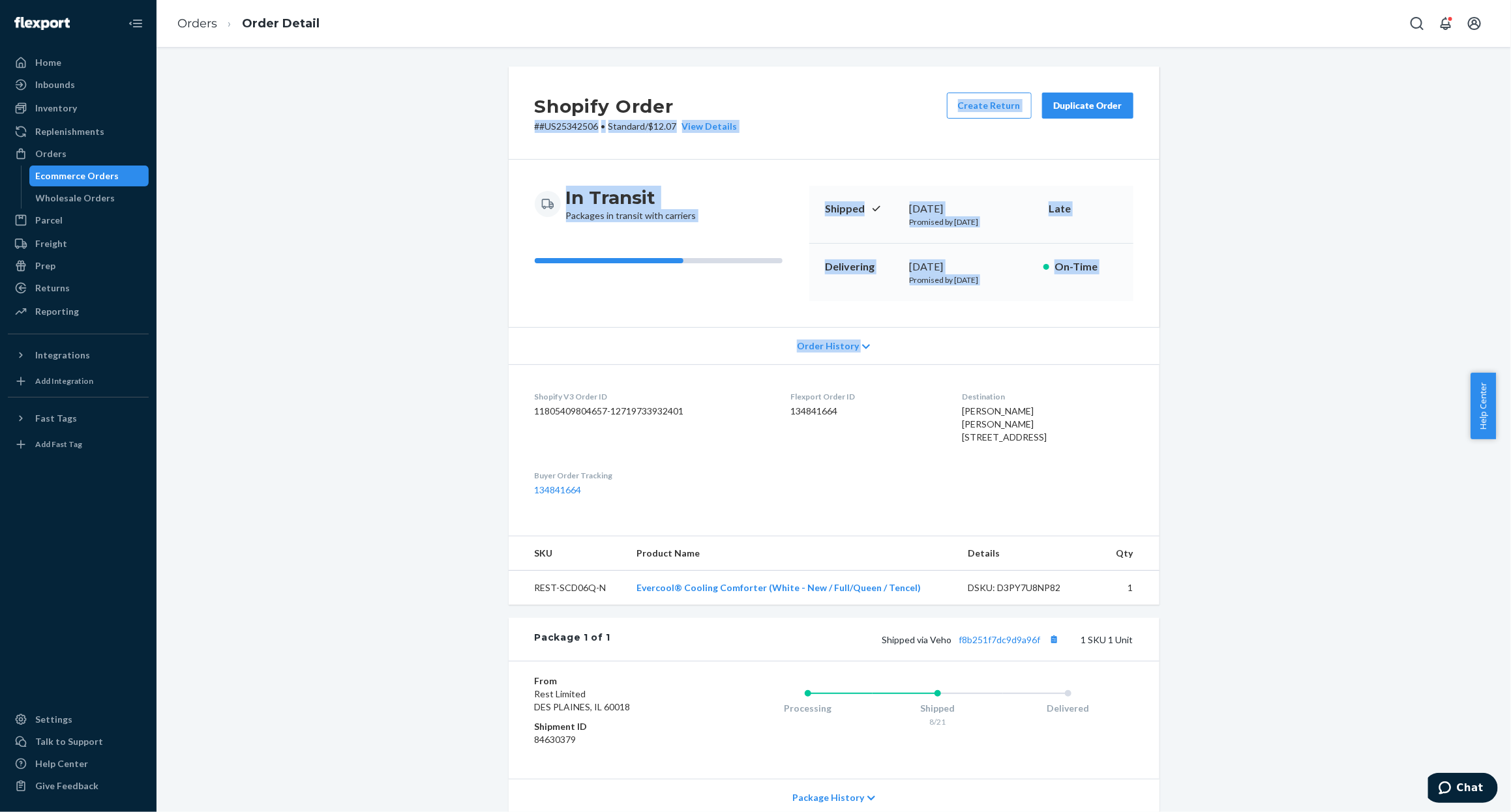
drag, startPoint x: 533, startPoint y: 193, endPoint x: 1190, endPoint y: 328, distance: 670.7
click at [1190, 328] on div "Shopify Order # #US25342506 • Standard / $12.07 View Details Create Return Dupl…" at bounding box center [833, 483] width 1335 height 832
click at [1228, 309] on div "Shopify Order # #US25342506 • Standard / $12.07 View Details Create Return Dupl…" at bounding box center [833, 483] width 1335 height 832
